Goal: Task Accomplishment & Management: Use online tool/utility

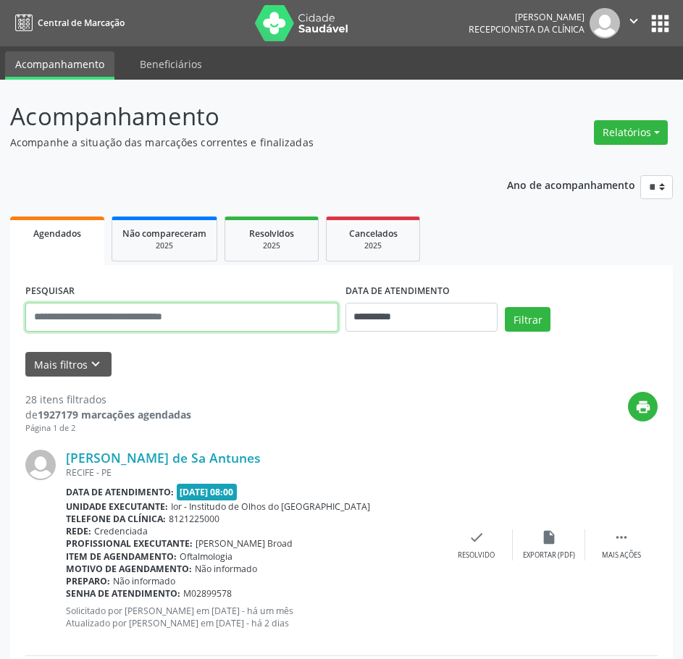
click at [79, 315] on input "text" at bounding box center [181, 317] width 313 height 29
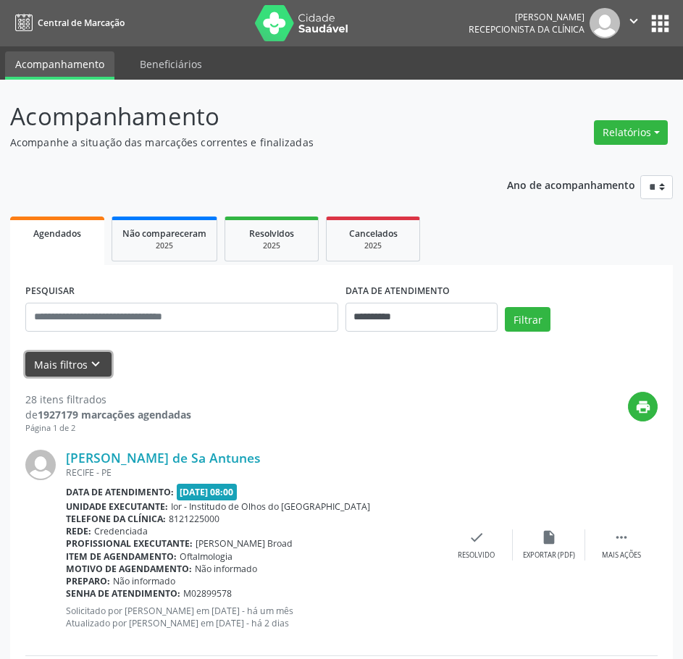
click at [67, 364] on button "Mais filtros keyboard_arrow_down" at bounding box center [68, 364] width 86 height 25
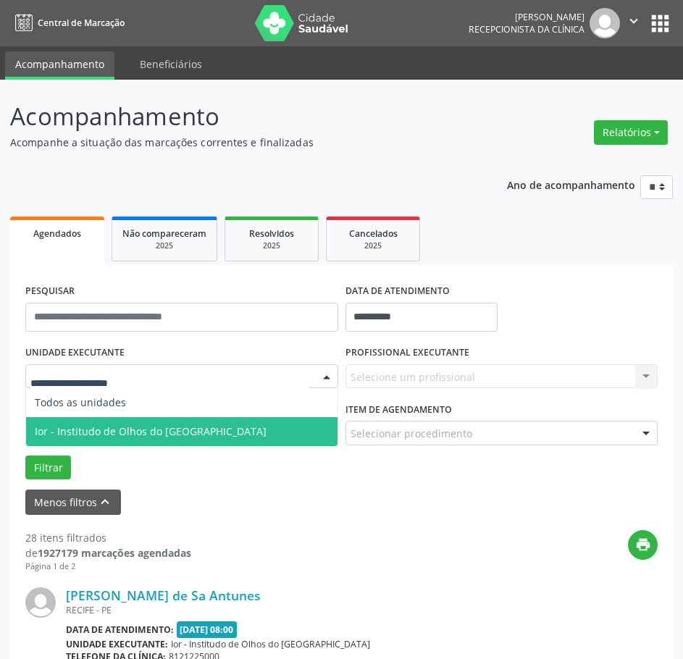
drag, startPoint x: 77, startPoint y: 431, endPoint x: 71, endPoint y: 416, distance: 15.9
click at [73, 426] on span "Ior - Institudo de Olhos do [GEOGRAPHIC_DATA]" at bounding box center [151, 431] width 232 height 14
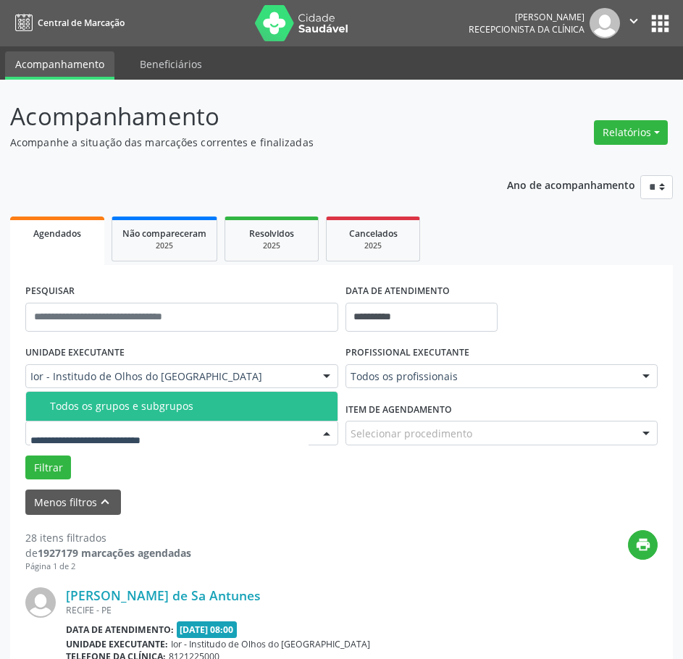
drag, startPoint x: 67, startPoint y: 408, endPoint x: 377, endPoint y: 357, distance: 313.4
click at [69, 406] on div "Todos os grupos e subgrupos" at bounding box center [189, 406] width 279 height 12
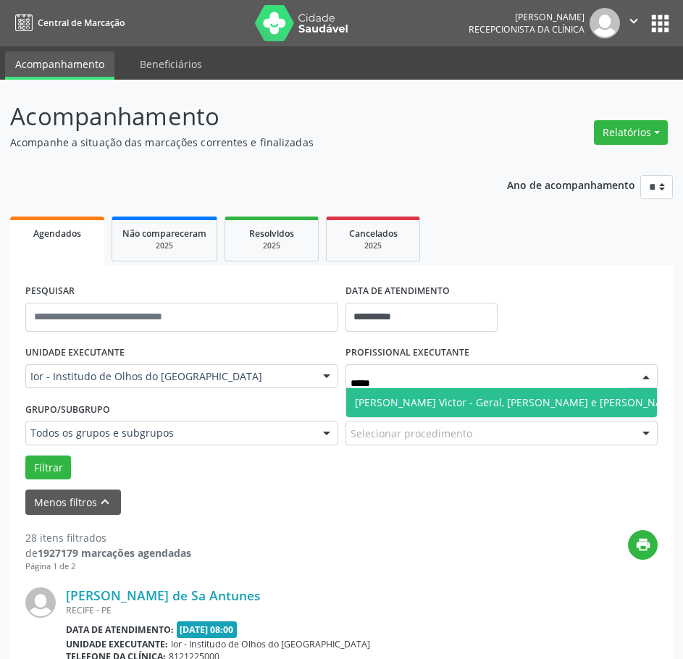
type input "******"
click at [406, 401] on span "[PERSON_NAME] Victor - Geral, [PERSON_NAME] e [PERSON_NAME]" at bounding box center [518, 402] width 326 height 14
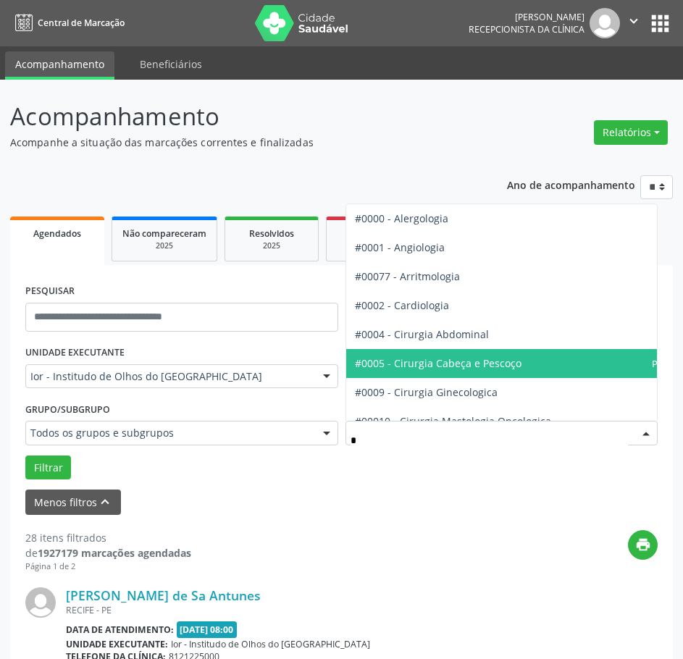
type input "**"
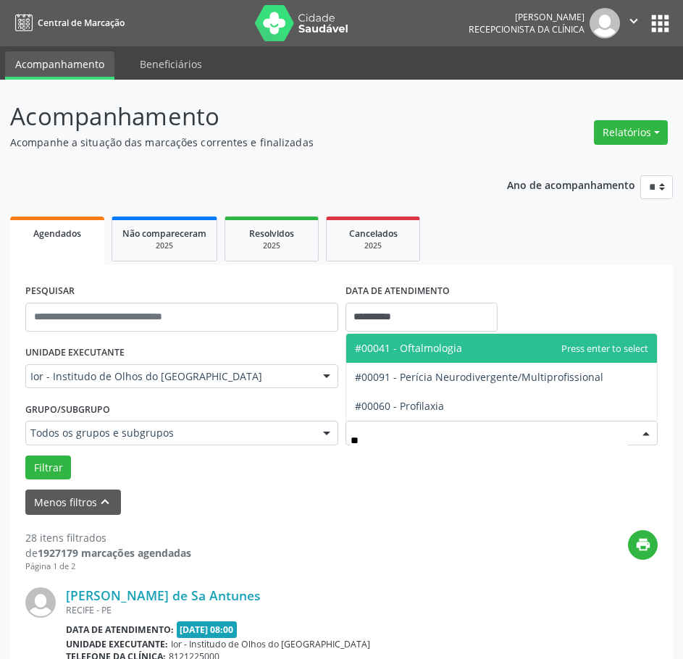
drag, startPoint x: 406, startPoint y: 350, endPoint x: 45, endPoint y: 377, distance: 361.6
click at [372, 353] on span "#00041 - Oftalmologia" at bounding box center [408, 348] width 107 height 14
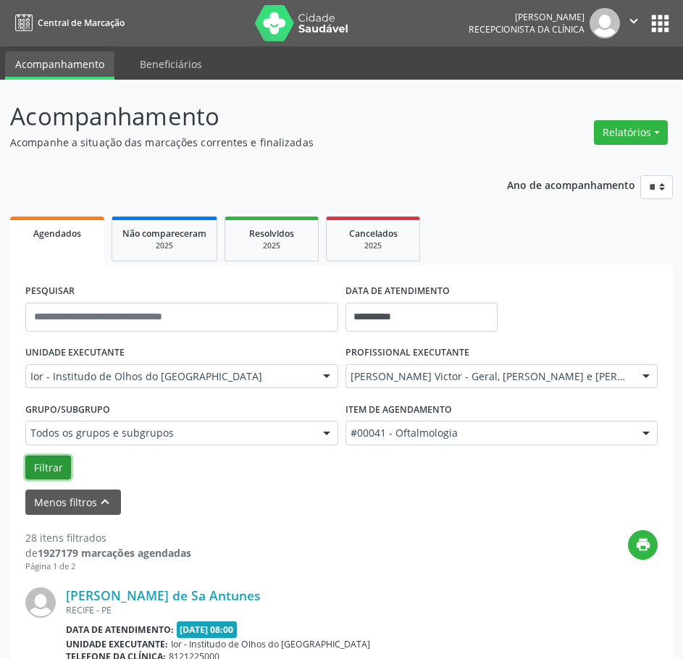
click at [45, 470] on button "Filtrar" at bounding box center [48, 468] width 46 height 25
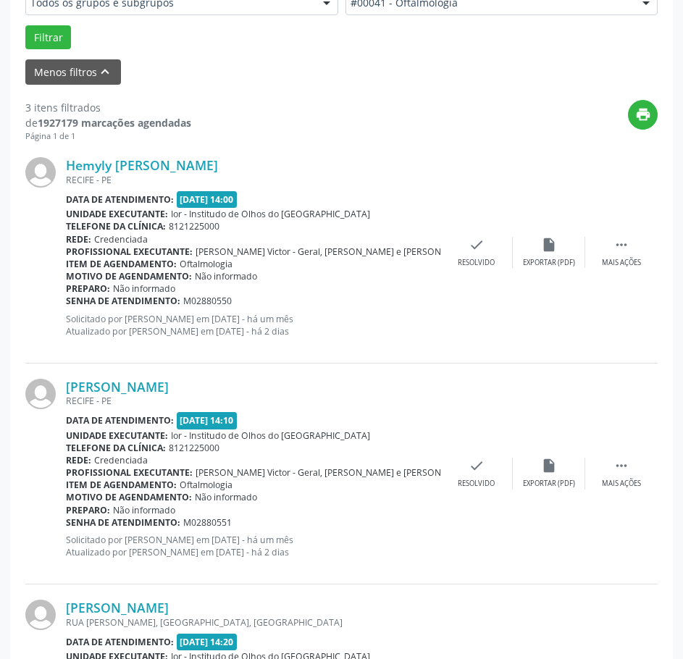
scroll to position [579, 0]
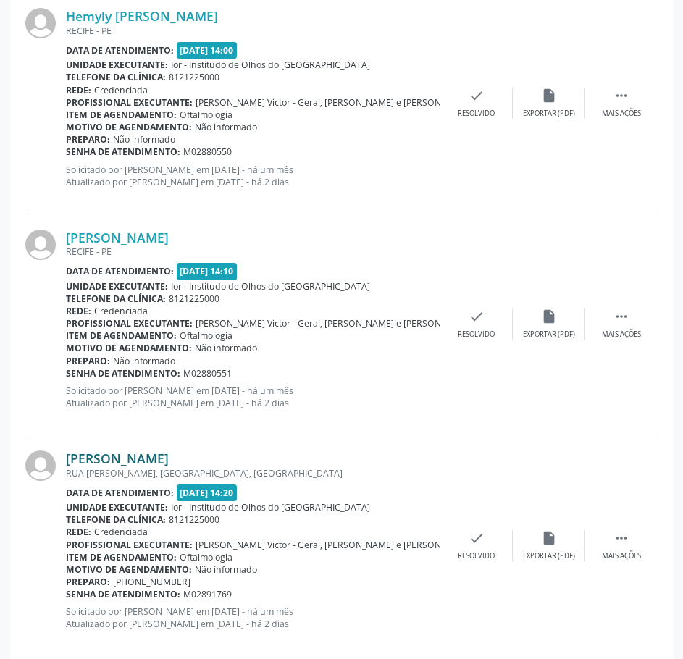
click at [169, 458] on link "[PERSON_NAME]" at bounding box center [117, 458] width 103 height 16
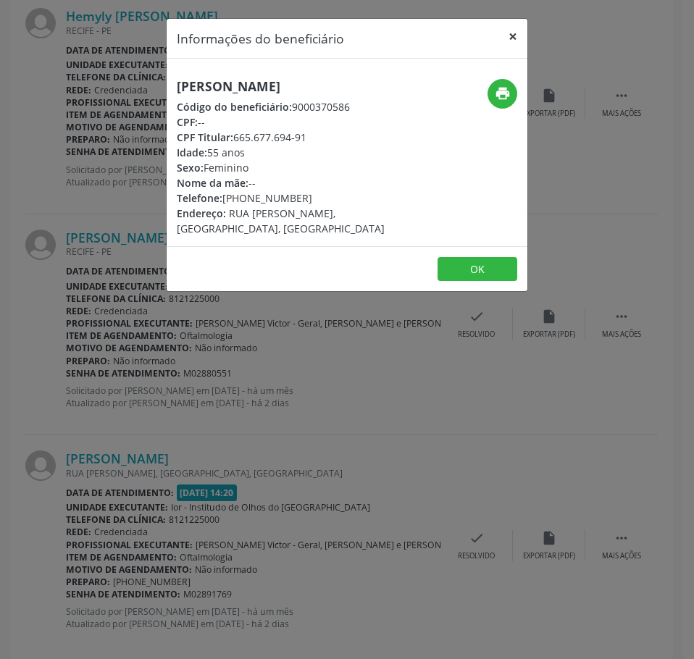
click at [511, 38] on button "×" at bounding box center [512, 36] width 29 height 35
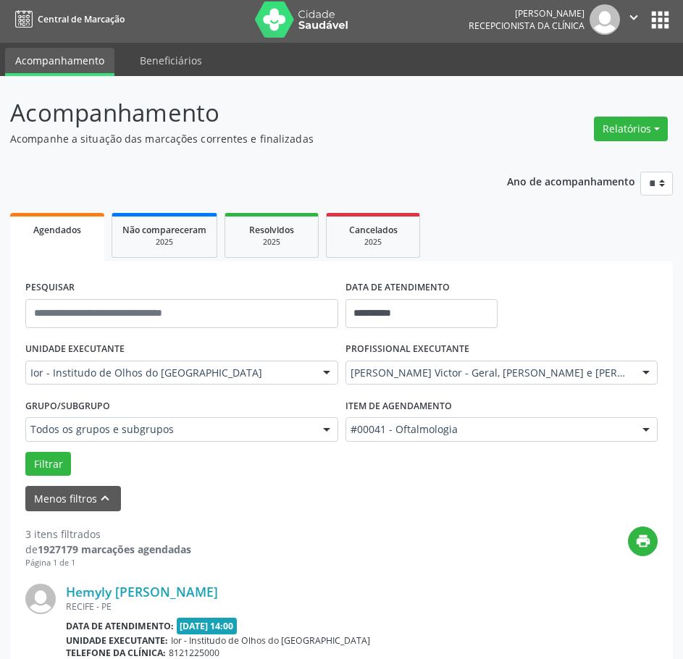
scroll to position [0, 0]
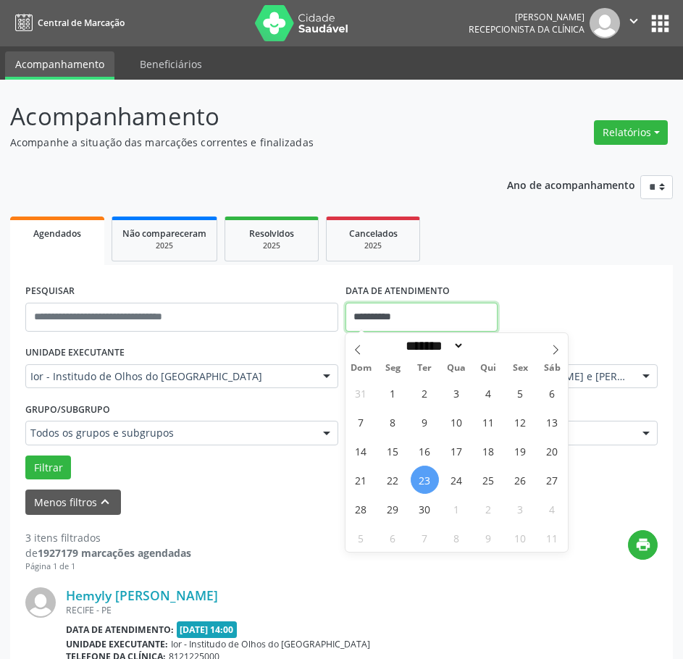
click at [366, 316] on input "**********" at bounding box center [421, 317] width 153 height 29
drag, startPoint x: 487, startPoint y: 482, endPoint x: 492, endPoint y: 474, distance: 9.3
click at [492, 474] on span "25" at bounding box center [488, 480] width 28 height 28
type input "**********"
click at [491, 474] on span "25" at bounding box center [488, 480] width 28 height 28
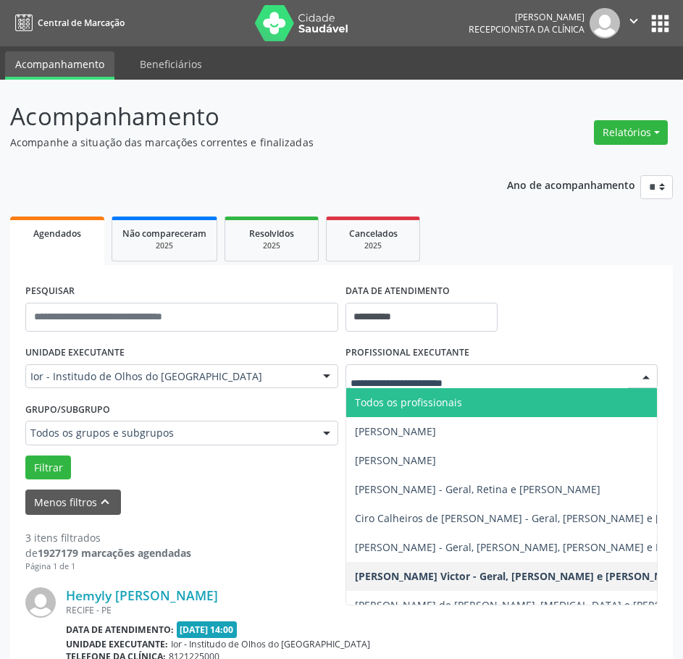
click at [387, 400] on span "Todos os profissionais" at bounding box center [408, 402] width 107 height 14
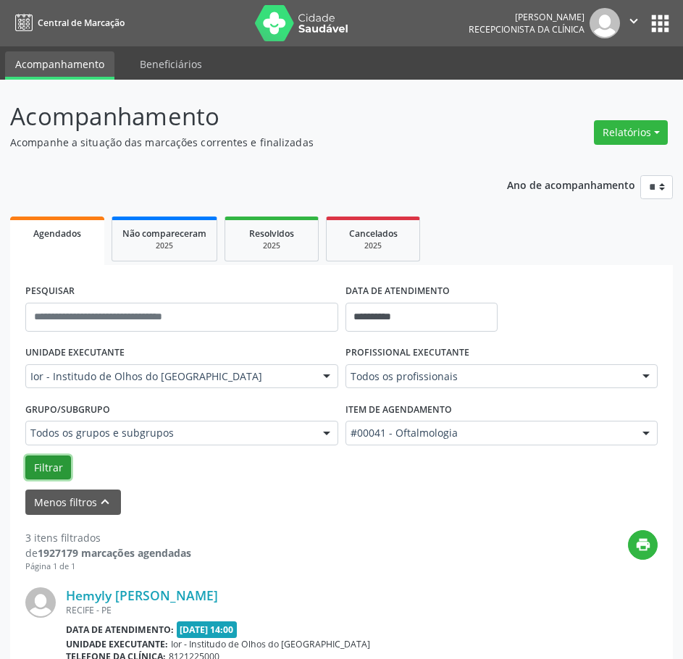
click at [47, 464] on button "Filtrar" at bounding box center [48, 468] width 46 height 25
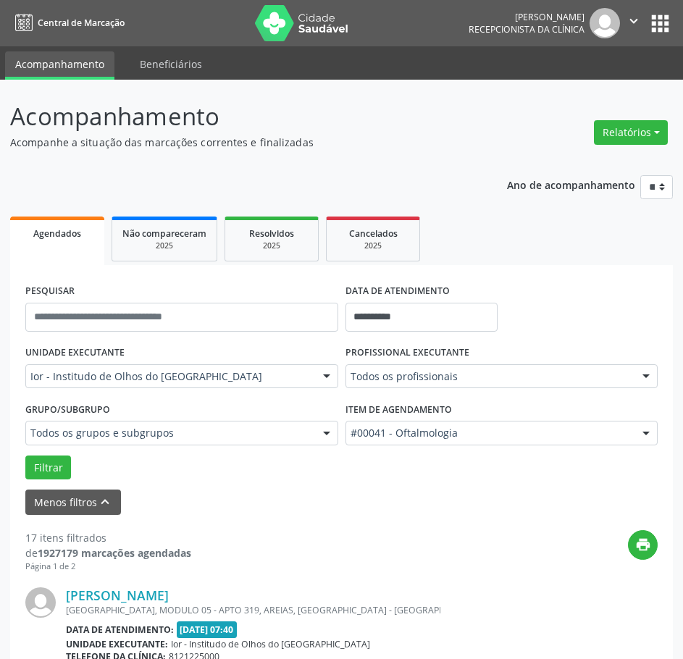
click at [634, 21] on icon "" at bounding box center [634, 21] width 16 height 16
click at [599, 92] on link "Sair" at bounding box center [597, 88] width 100 height 20
